Goal: Task Accomplishment & Management: Complete application form

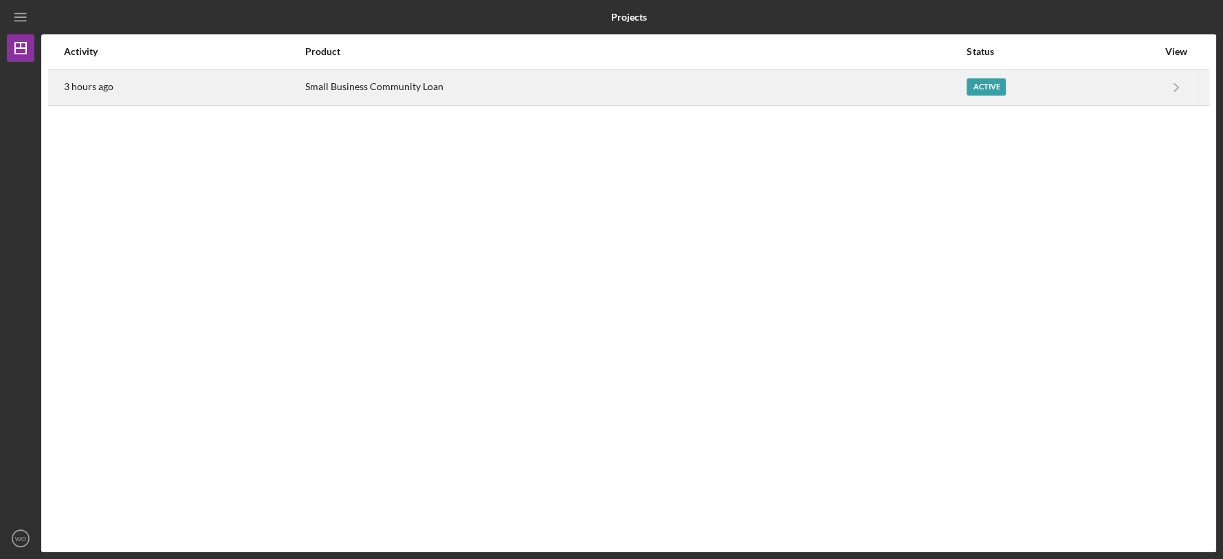
click at [578, 91] on div "Small Business Community Loan" at bounding box center [635, 87] width 660 height 34
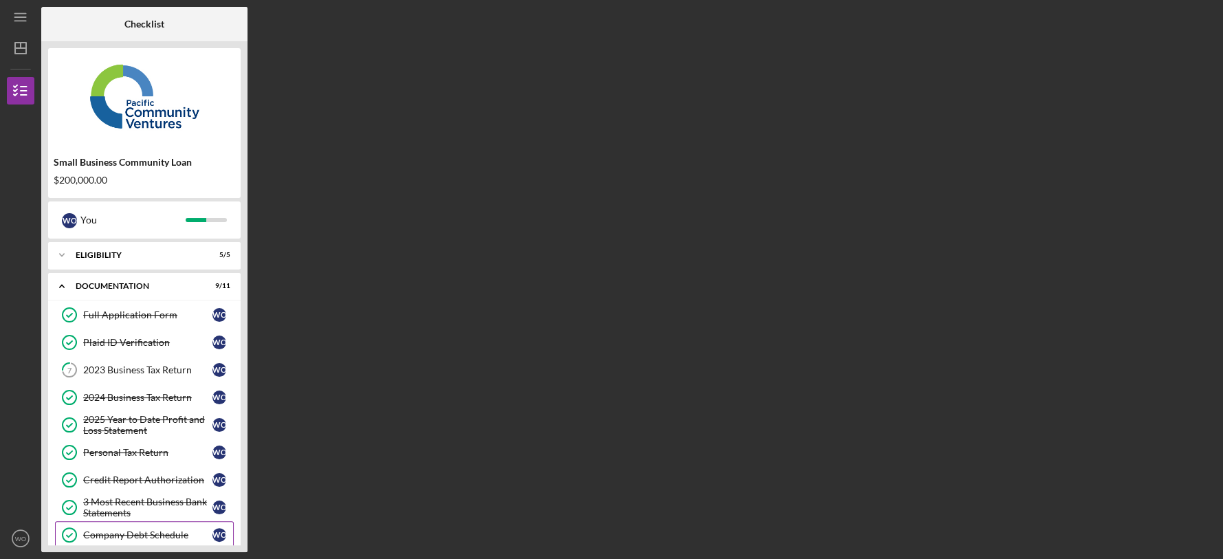
click at [169, 529] on div "Company Debt Schedule" at bounding box center [147, 534] width 129 height 11
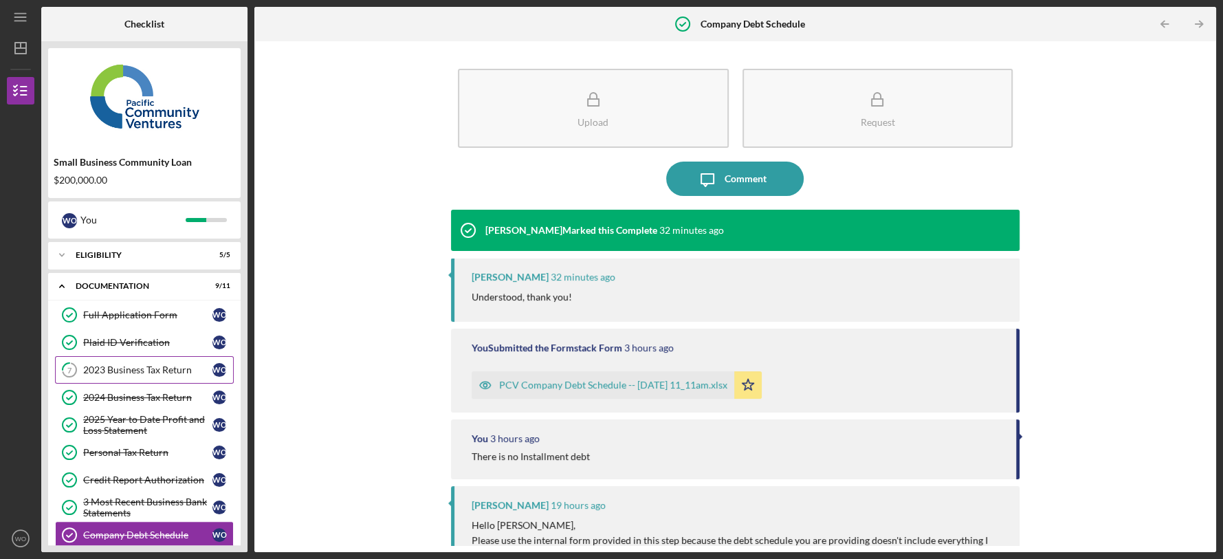
click at [175, 373] on div "2023 Business Tax Return" at bounding box center [147, 369] width 129 height 11
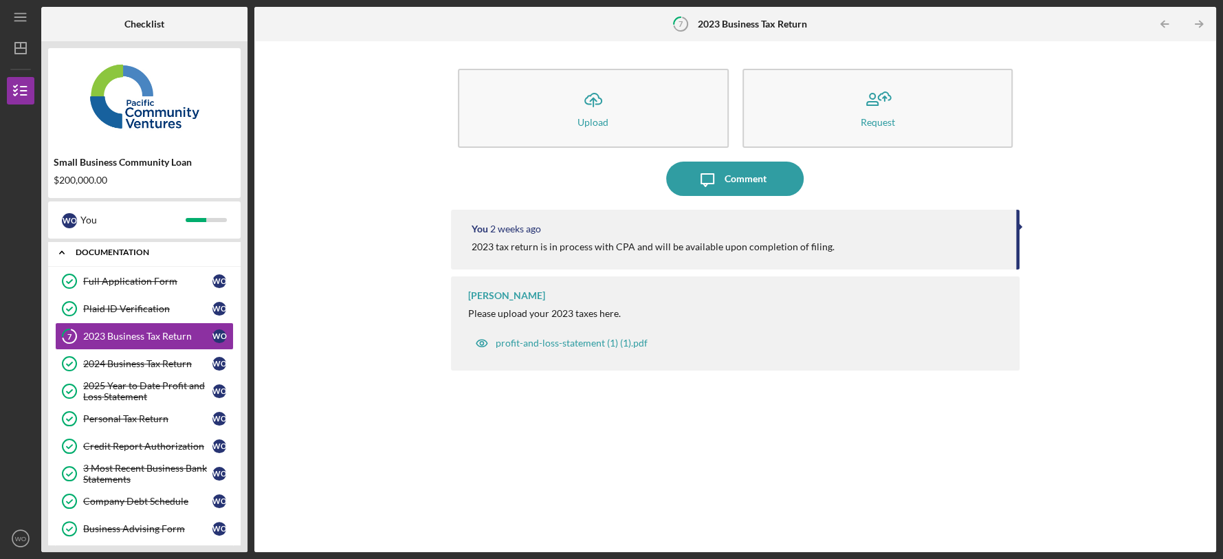
scroll to position [30, 0]
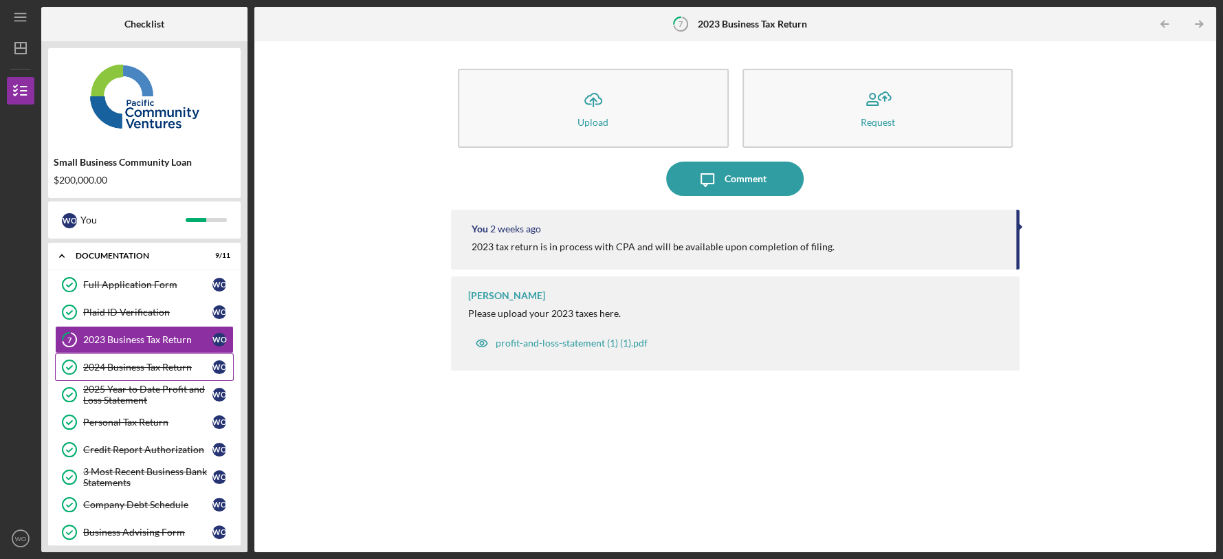
click at [113, 368] on div "2024 Business Tax Return" at bounding box center [147, 367] width 129 height 11
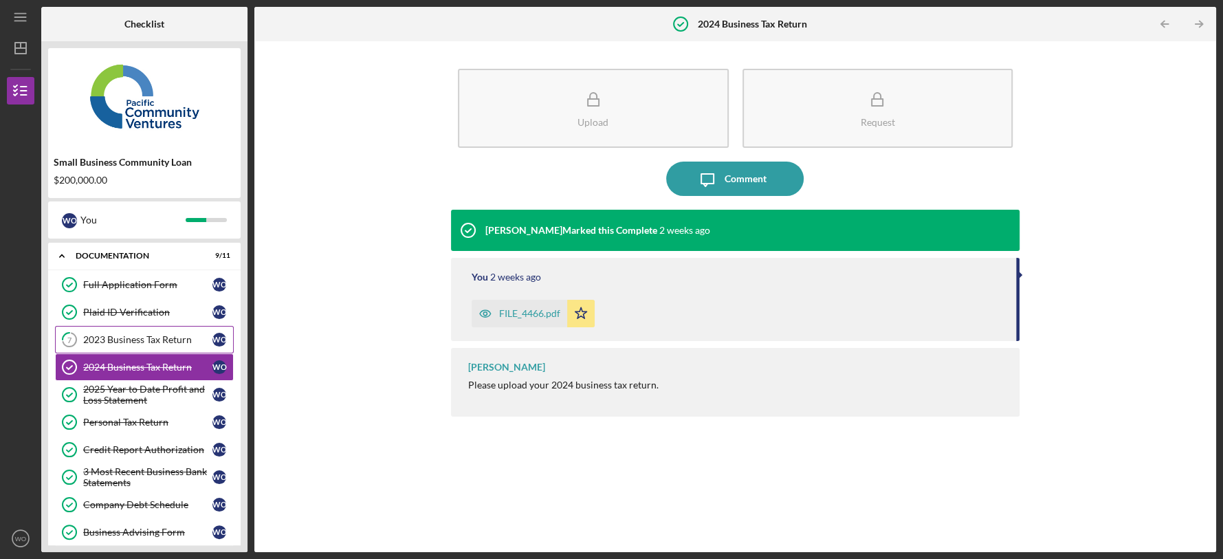
click at [146, 335] on div "2023 Business Tax Return" at bounding box center [147, 339] width 129 height 11
